Goal: Transaction & Acquisition: Book appointment/travel/reservation

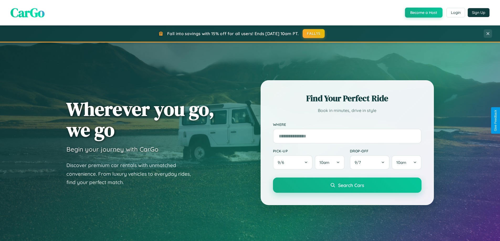
scroll to position [15, 0]
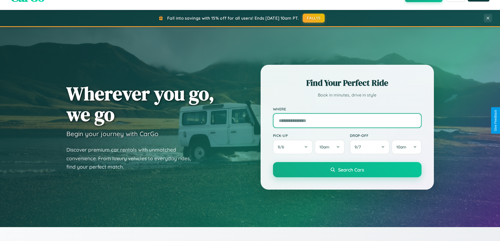
click at [347, 120] on input "text" at bounding box center [347, 120] width 149 height 15
type input "******"
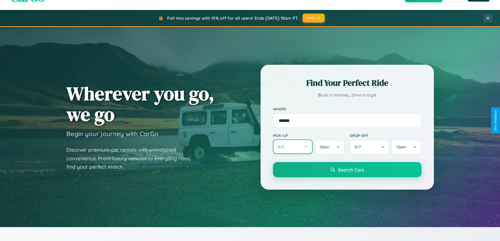
click at [293, 147] on button "9 / 6" at bounding box center [293, 147] width 40 height 14
select select "*"
select select "****"
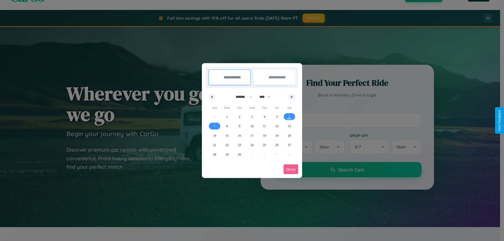
drag, startPoint x: 241, startPoint y: 97, endPoint x: 252, endPoint y: 105, distance: 13.4
click at [241, 97] on select "******* ******** ***** ***** *** **** **** ****** ********* ******* ******** **…" at bounding box center [243, 97] width 22 height 9
select select "*"
drag, startPoint x: 267, startPoint y: 97, endPoint x: 252, endPoint y: 105, distance: 17.4
click at [267, 97] on select "**** **** **** **** **** **** **** **** **** **** **** **** **** **** **** ****…" at bounding box center [265, 97] width 16 height 9
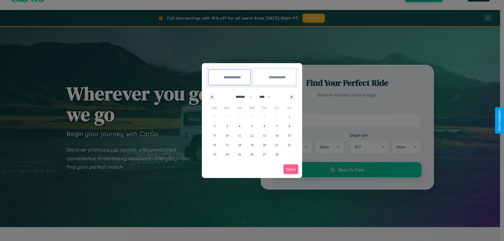
select select "****"
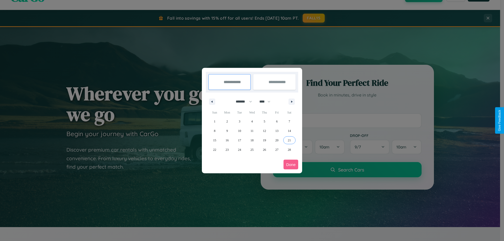
click at [289, 140] on span "21" at bounding box center [289, 140] width 3 height 9
type input "**********"
click at [292, 102] on icon "button" at bounding box center [292, 102] width 3 height 2
select select "*"
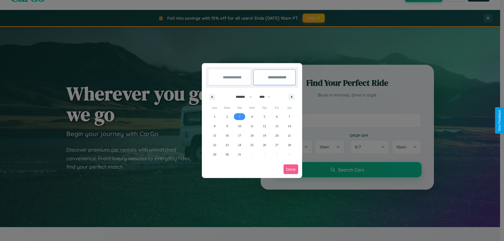
click at [239, 117] on span "3" at bounding box center [240, 116] width 2 height 9
type input "**********"
select select "*"
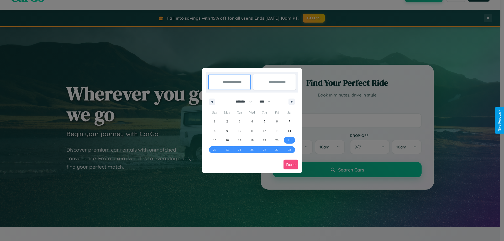
click at [291, 165] on button "Done" at bounding box center [290, 165] width 15 height 10
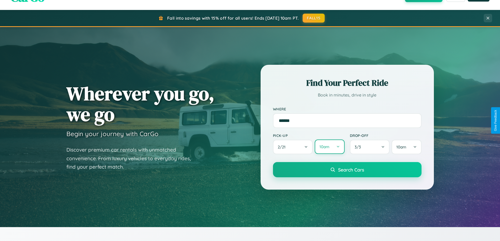
click at [329, 147] on button "10am" at bounding box center [330, 147] width 30 height 14
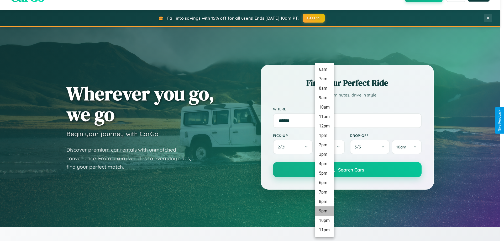
click at [324, 211] on li "9pm" at bounding box center [324, 211] width 19 height 9
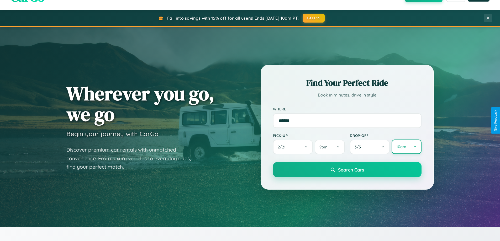
click at [406, 147] on button "10am" at bounding box center [407, 147] width 30 height 14
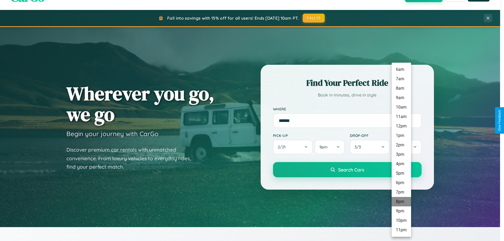
click at [401, 202] on li "8pm" at bounding box center [401, 201] width 19 height 9
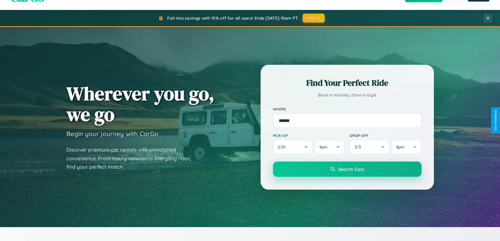
click at [347, 170] on span "Search Cars" at bounding box center [351, 169] width 26 height 6
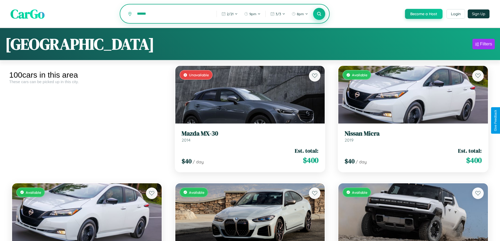
type input "******"
click at [319, 14] on icon at bounding box center [319, 13] width 5 height 5
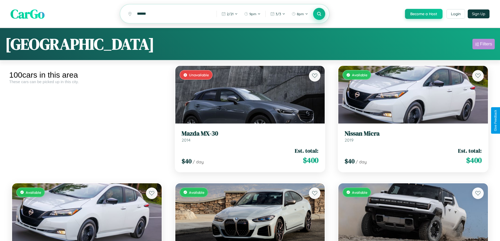
click at [483, 45] on div "Filters" at bounding box center [486, 43] width 12 height 5
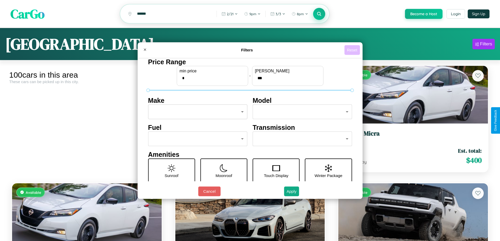
click at [353, 50] on button "Reset" at bounding box center [351, 50] width 15 height 10
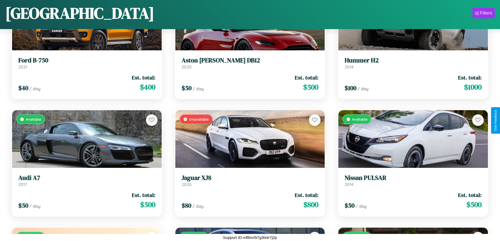
scroll to position [1484, 0]
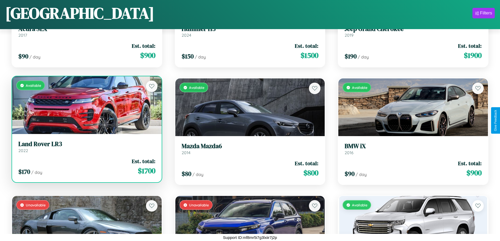
click at [86, 149] on link "Land Rover LR3 2022" at bounding box center [86, 146] width 137 height 13
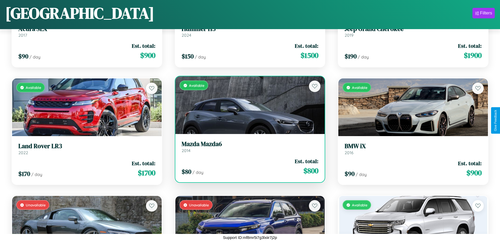
scroll to position [1719, 0]
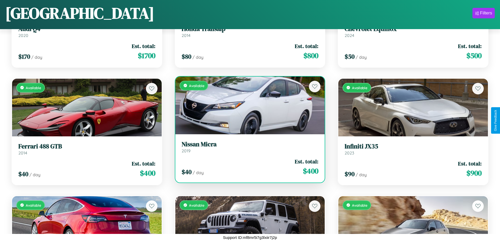
click at [248, 147] on h3 "Nissan Micra" at bounding box center [250, 145] width 137 height 8
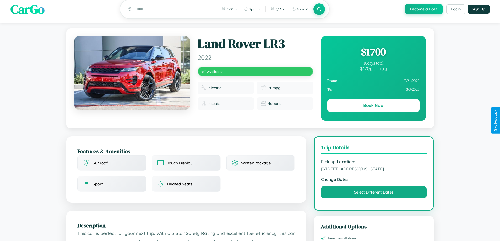
scroll to position [301, 0]
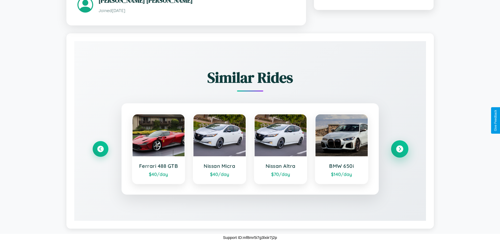
click at [399, 149] on icon at bounding box center [399, 148] width 7 height 7
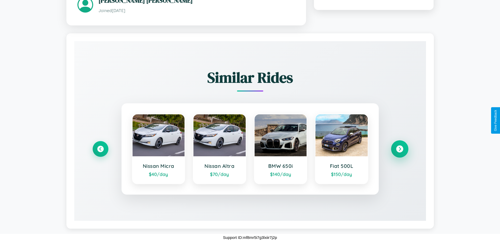
click at [399, 149] on icon at bounding box center [399, 148] width 7 height 7
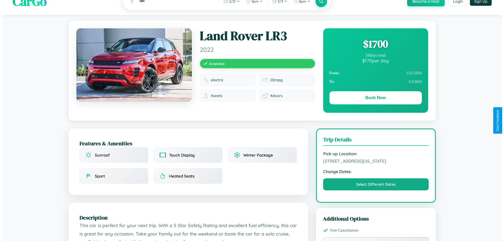
scroll to position [0, 0]
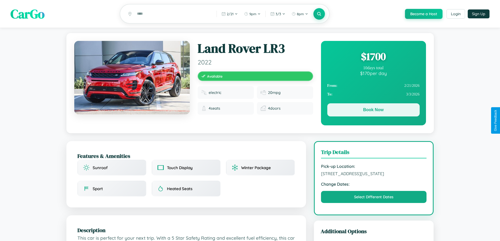
click at [373, 111] on button "Book Now" at bounding box center [373, 109] width 92 height 13
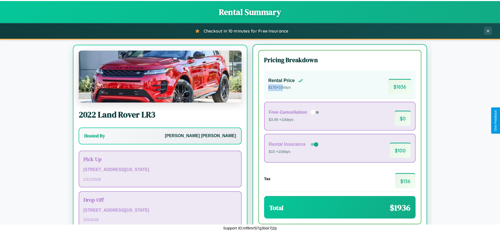
scroll to position [24, 0]
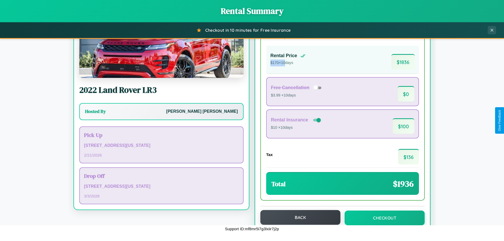
click at [298, 218] on button "Back" at bounding box center [300, 217] width 80 height 15
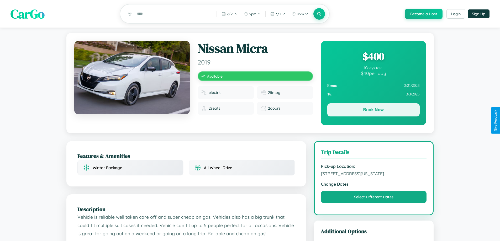
click at [373, 111] on button "Book Now" at bounding box center [373, 109] width 92 height 13
